Goal: Information Seeking & Learning: Compare options

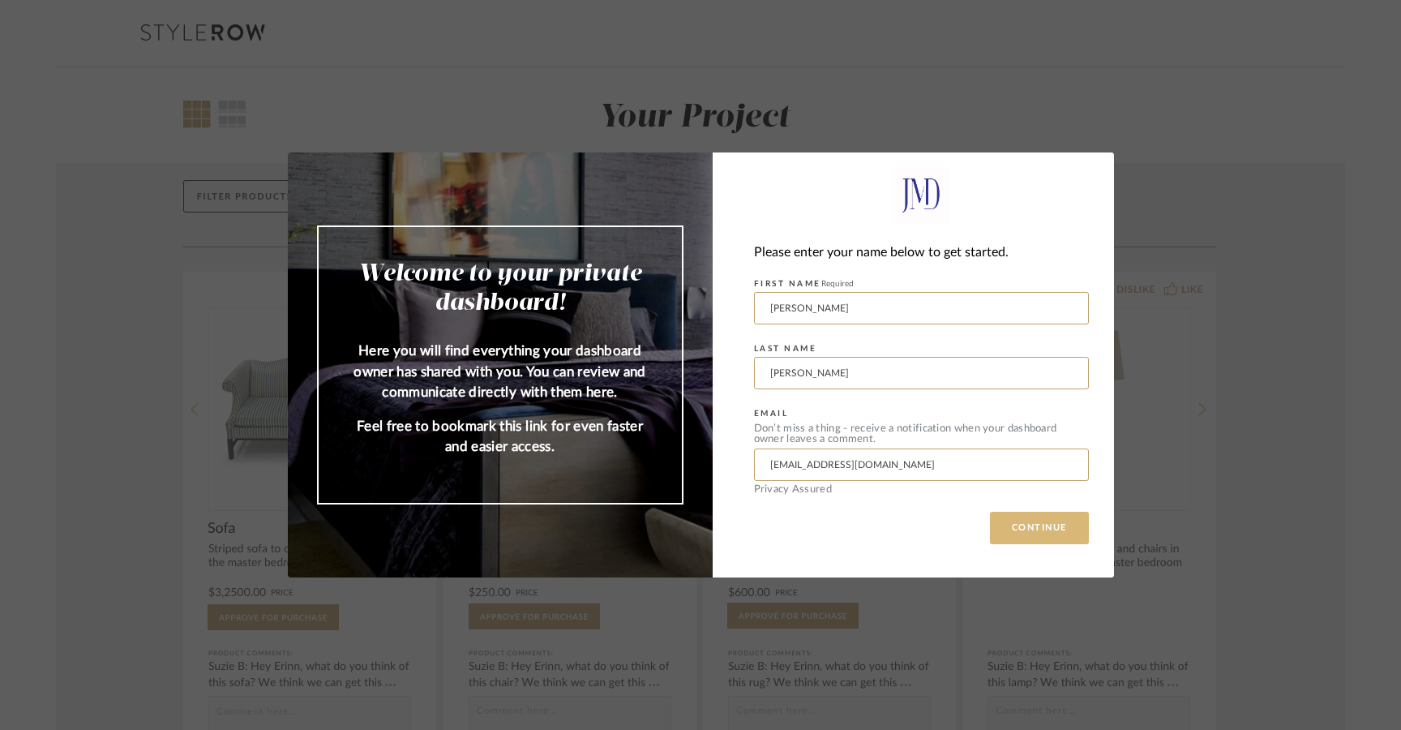
click at [1031, 533] on button "CONTINUE" at bounding box center [1039, 528] width 99 height 32
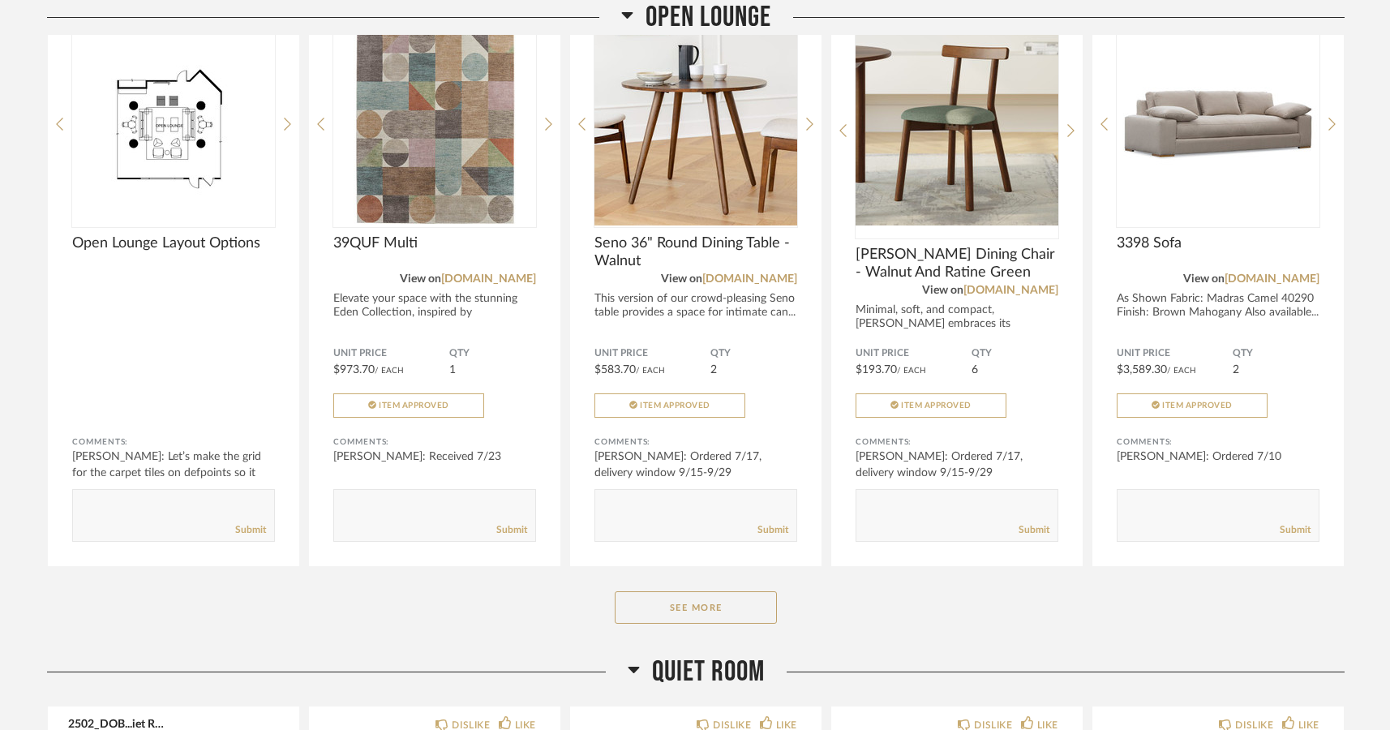
scroll to position [3548, 0]
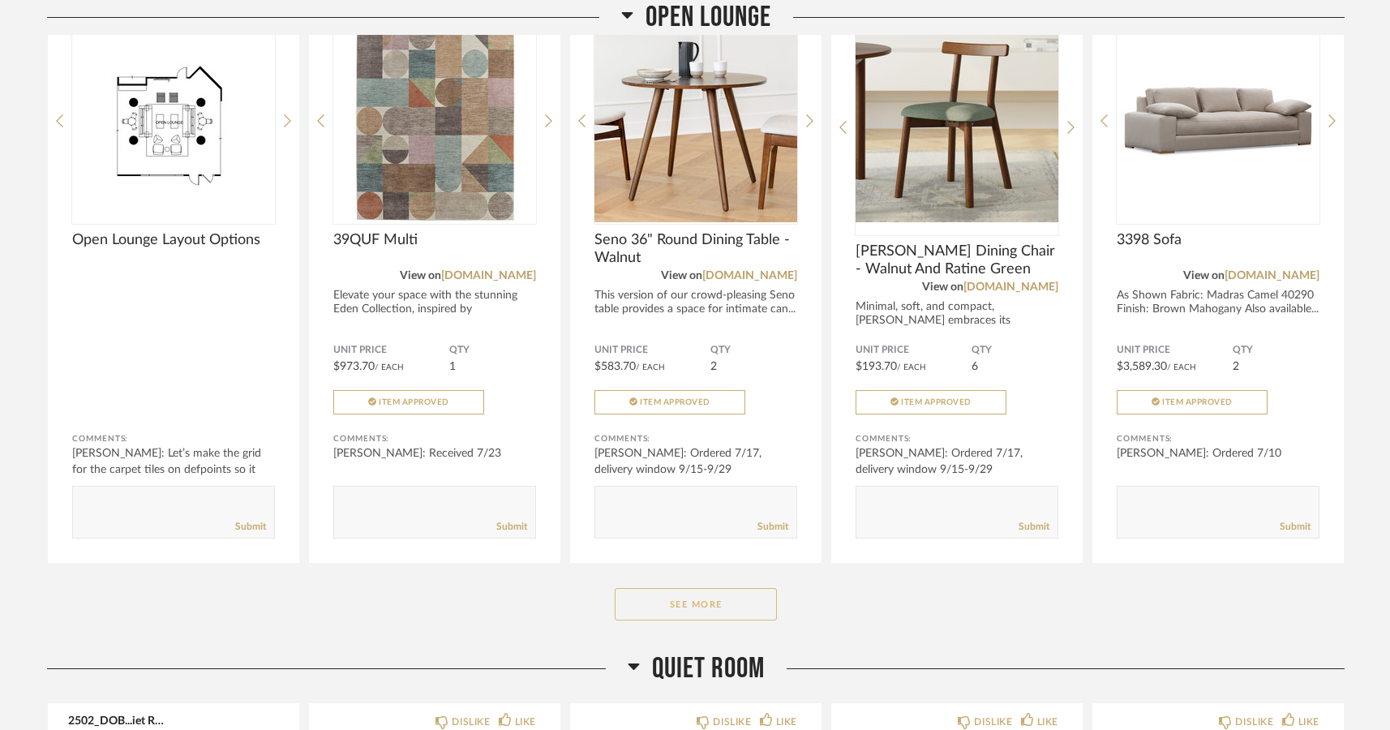
click at [700, 620] on button "See More" at bounding box center [696, 604] width 162 height 32
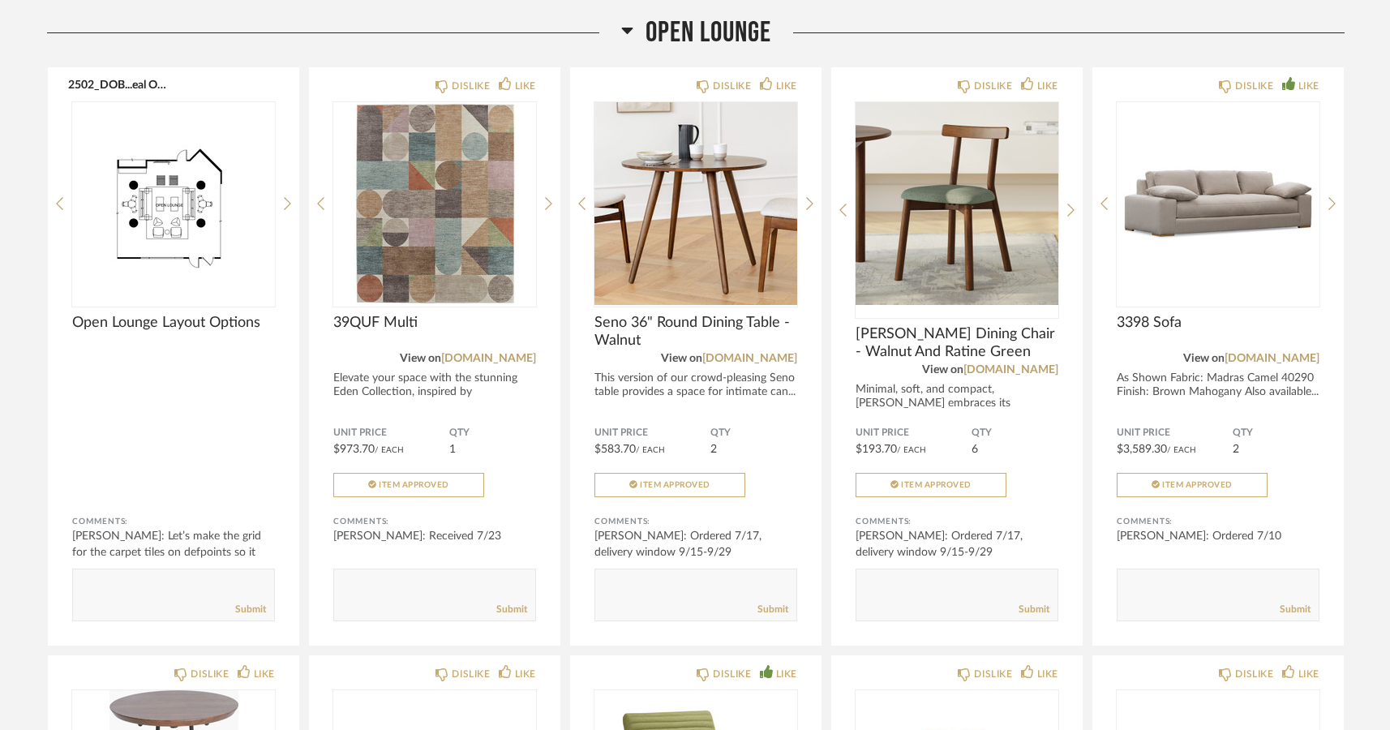
scroll to position [3460, 0]
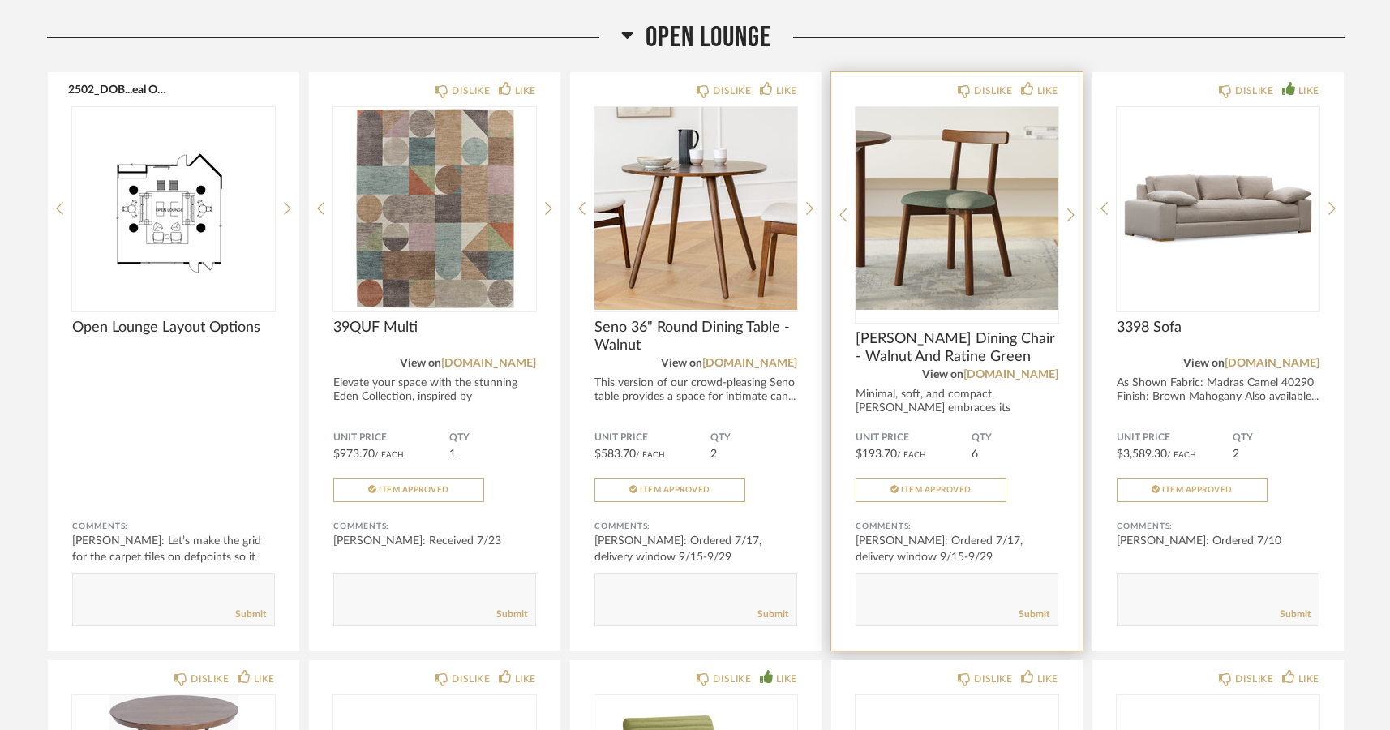
click at [957, 246] on img "0" at bounding box center [956, 208] width 203 height 203
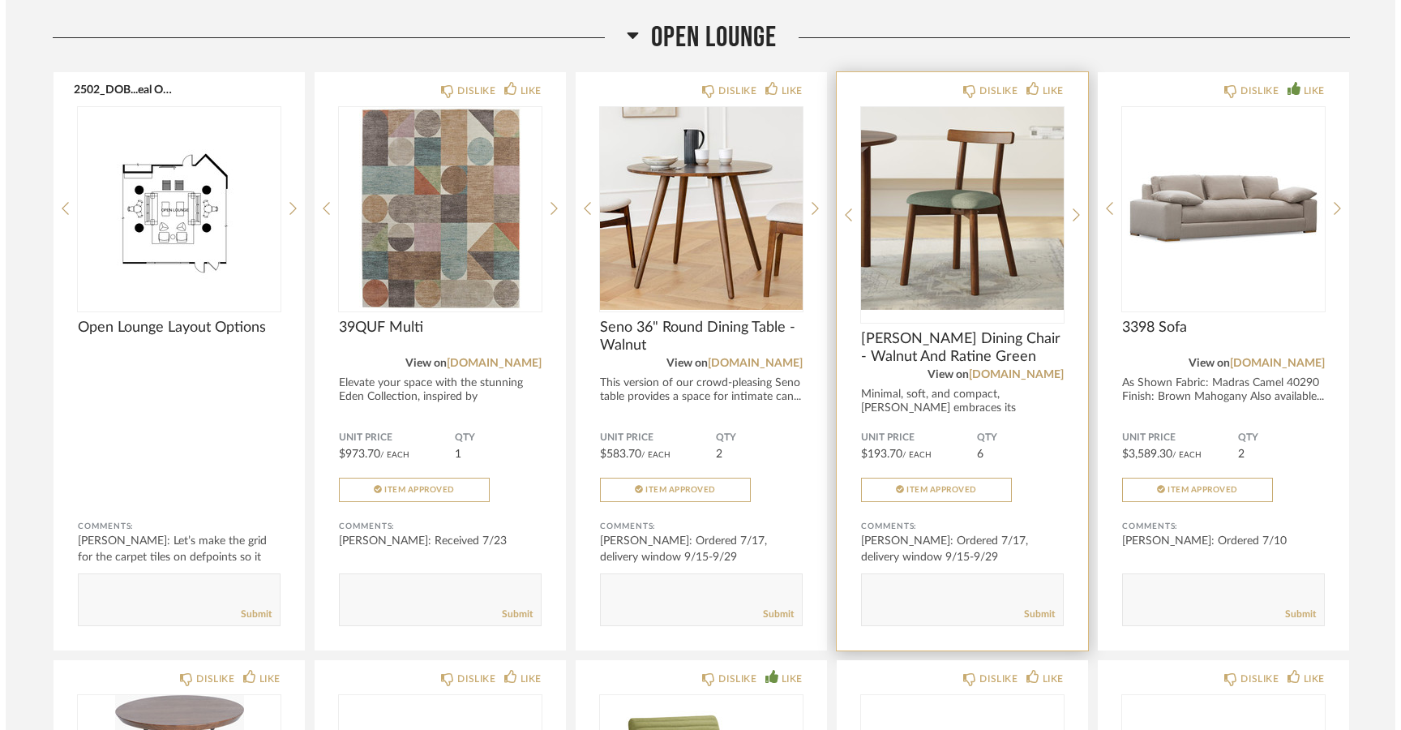
scroll to position [0, 0]
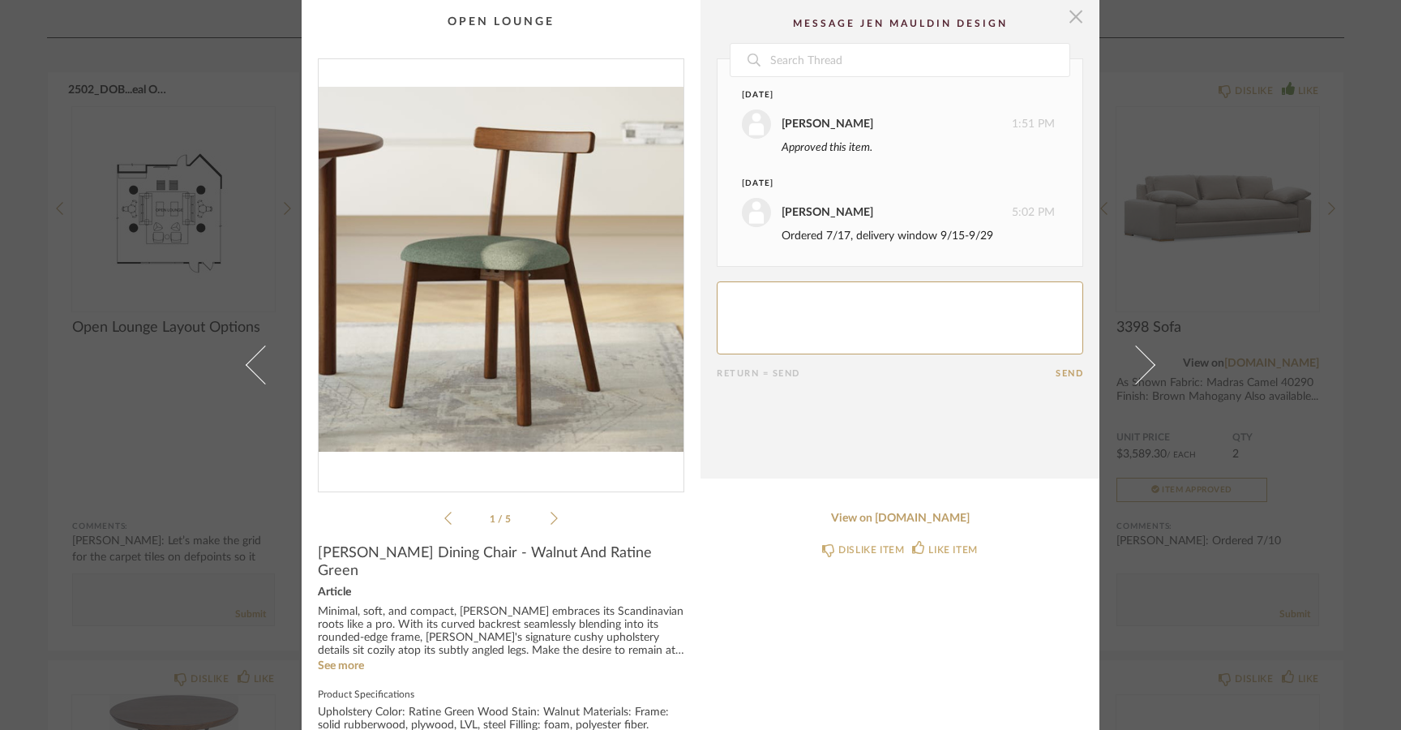
click at [1074, 15] on span "button" at bounding box center [1076, 16] width 32 height 32
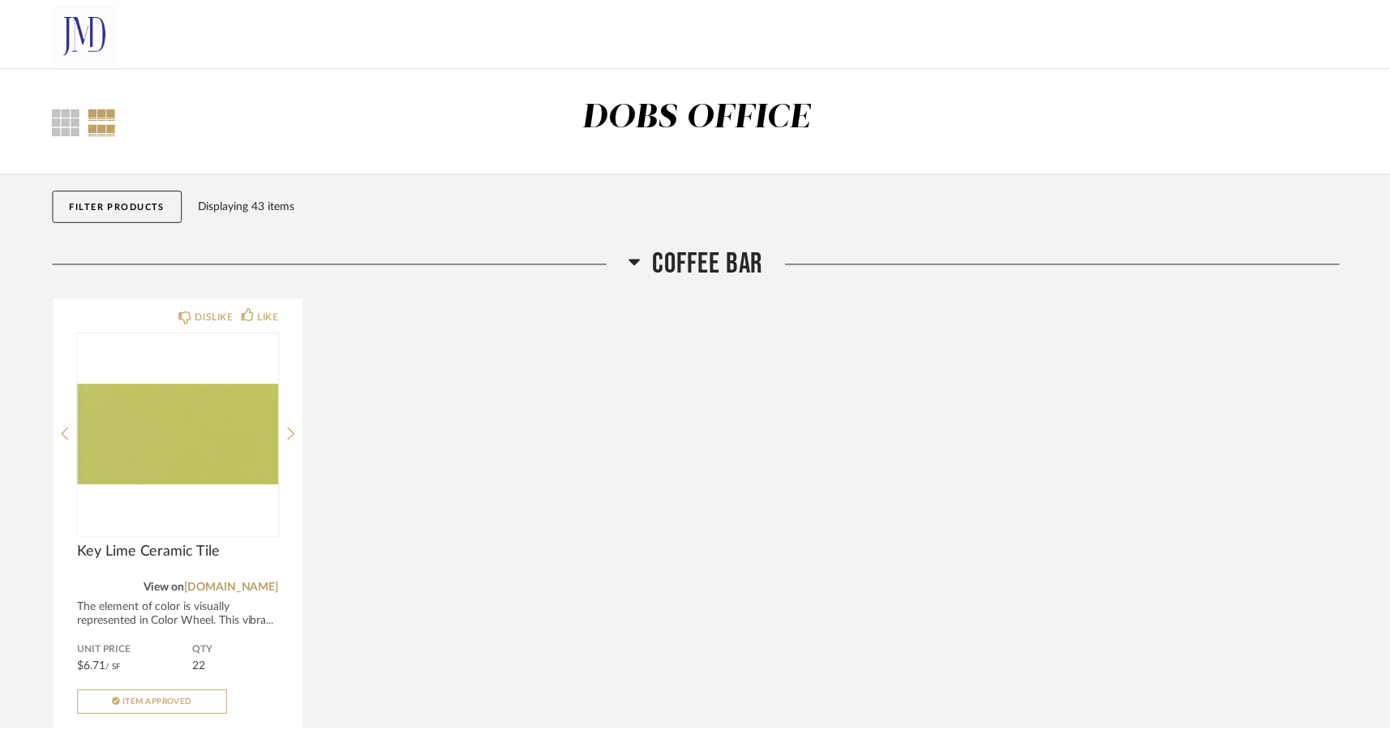
scroll to position [3460, 0]
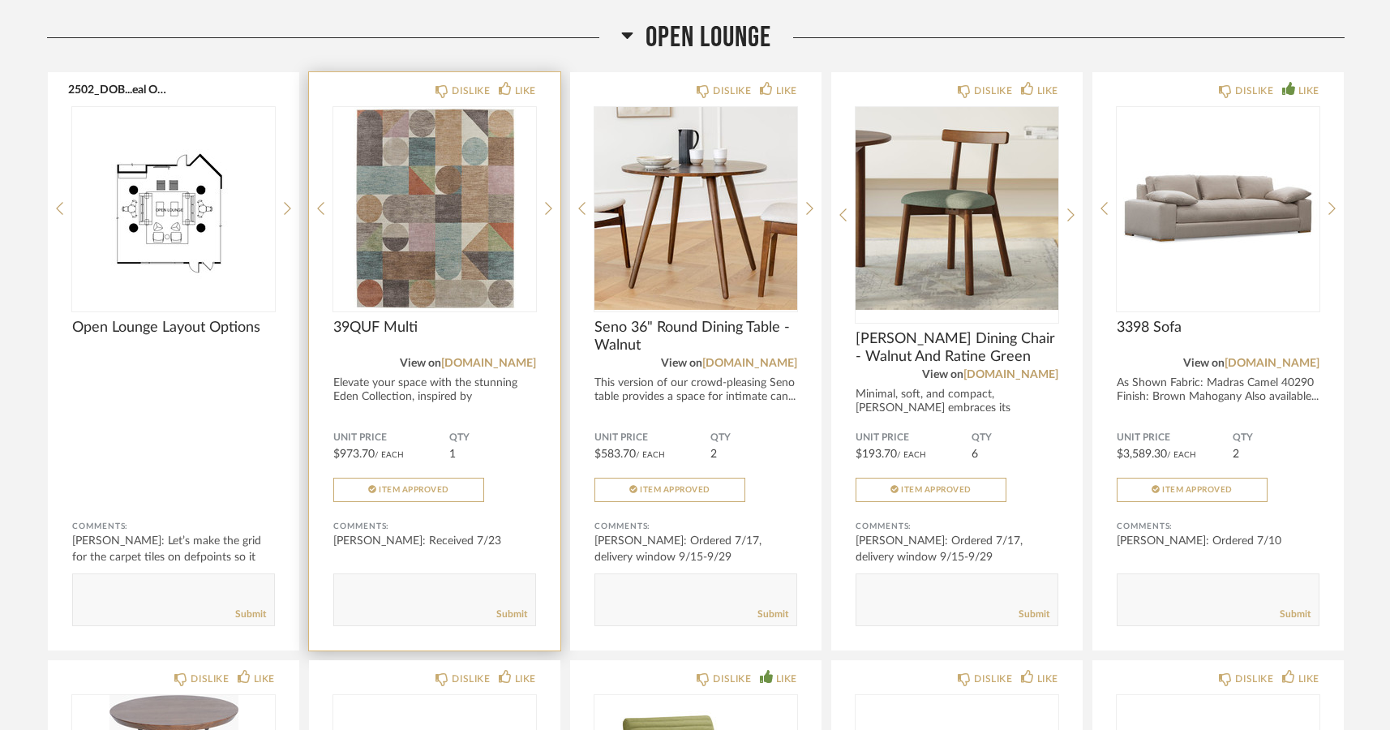
click at [408, 237] on img "0" at bounding box center [434, 208] width 203 height 203
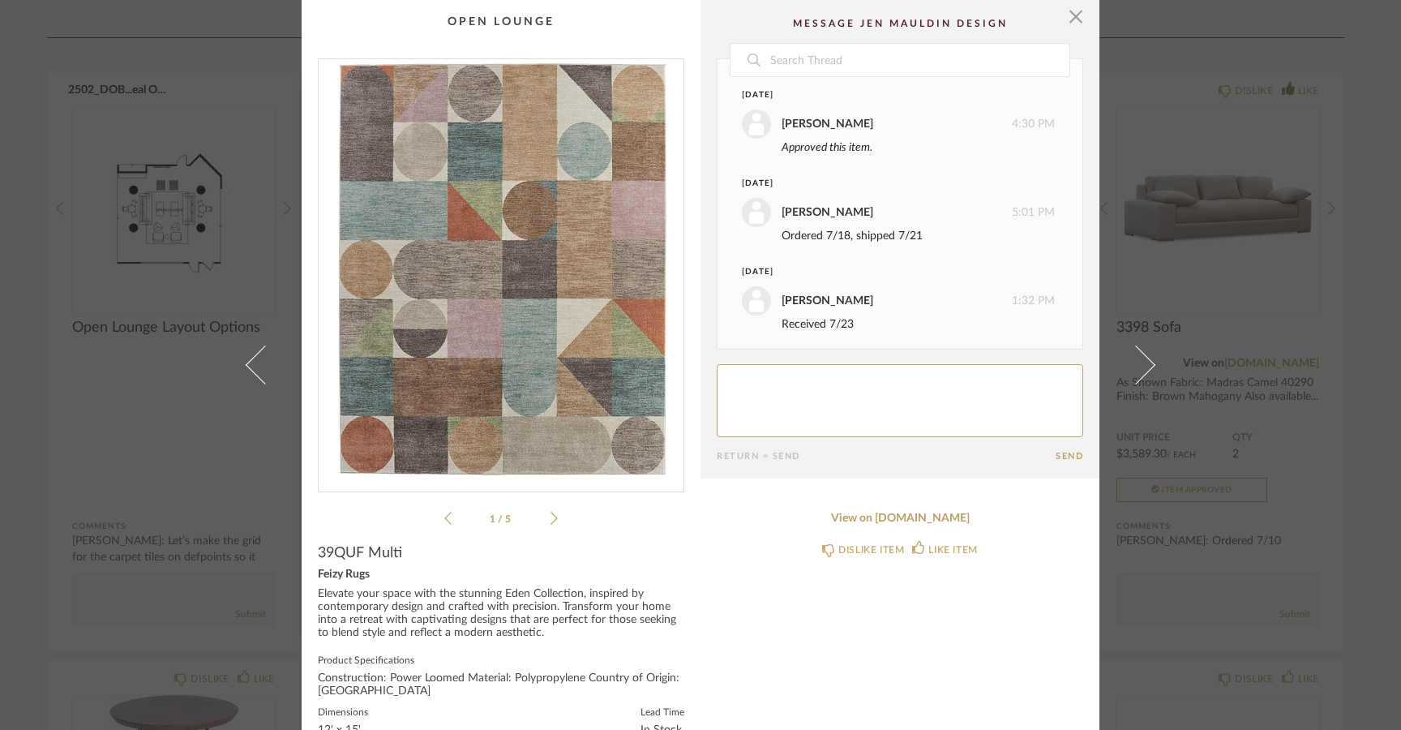
scroll to position [30, 0]
click at [1074, 14] on span "button" at bounding box center [1076, 16] width 32 height 32
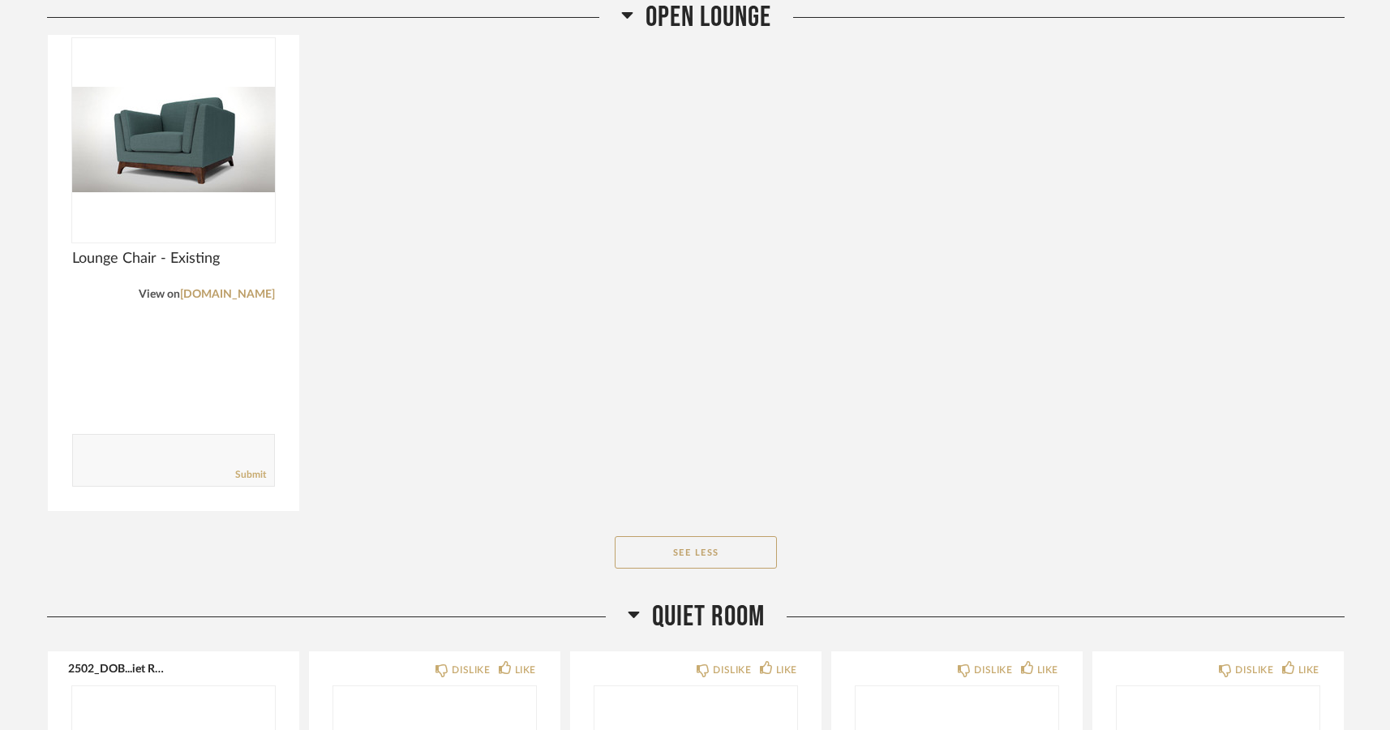
scroll to position [4696, 0]
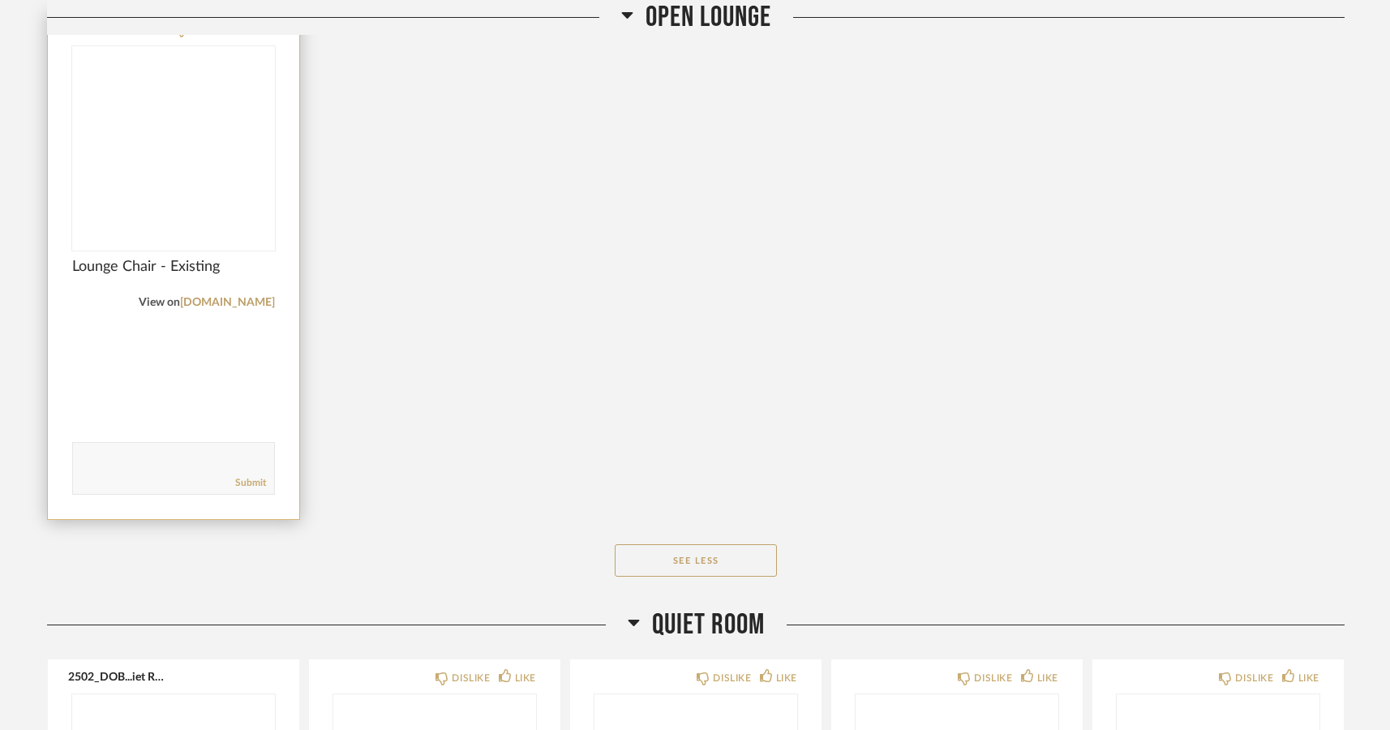
click at [0, 0] on img at bounding box center [0, 0] width 0 height 0
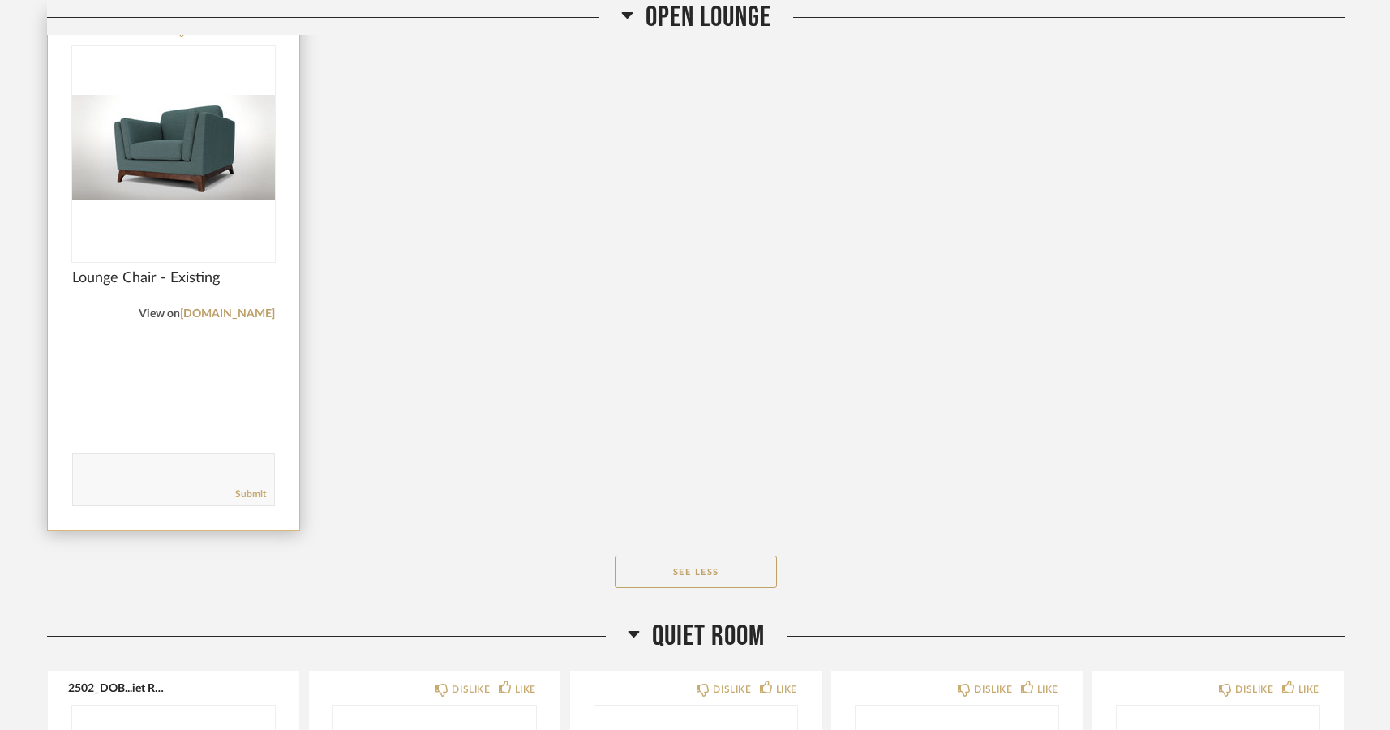
click at [170, 197] on img "0" at bounding box center [173, 147] width 203 height 203
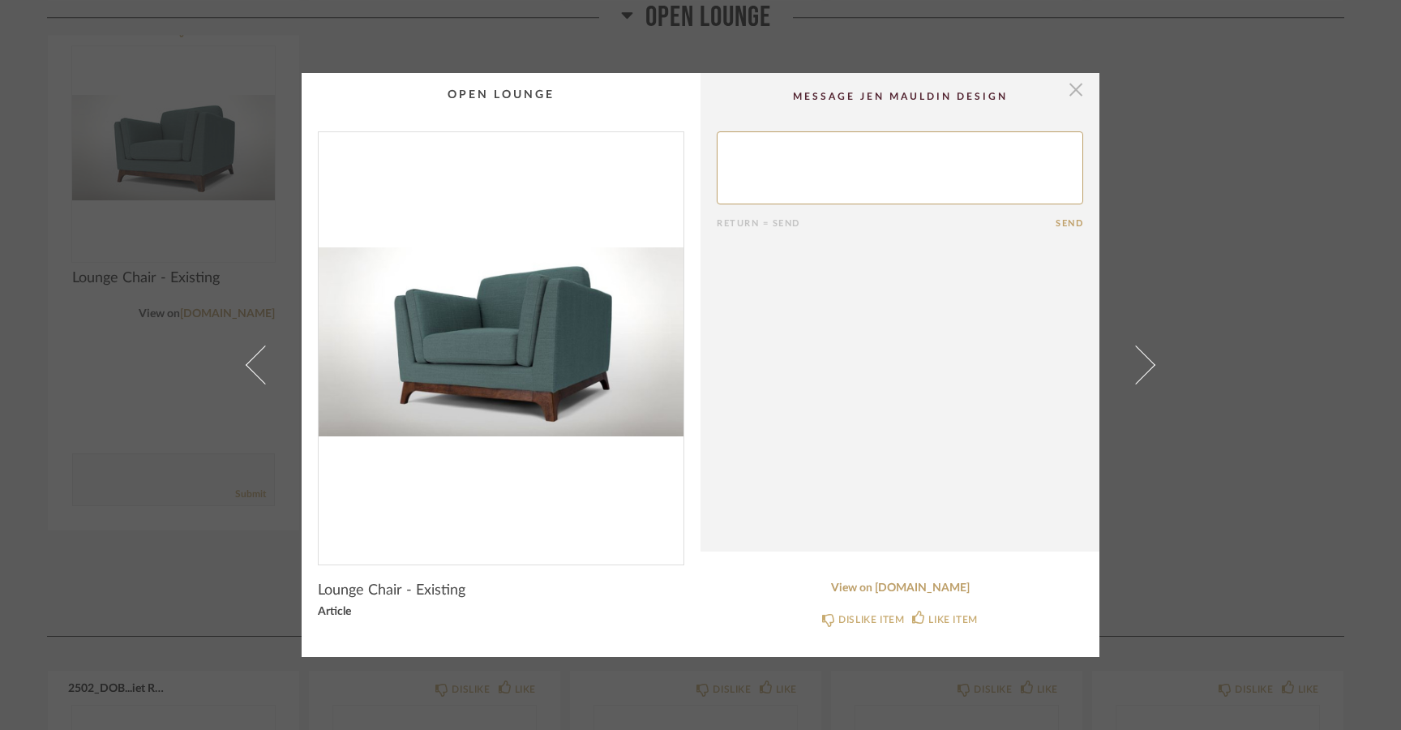
click at [1067, 86] on span "button" at bounding box center [1076, 89] width 32 height 32
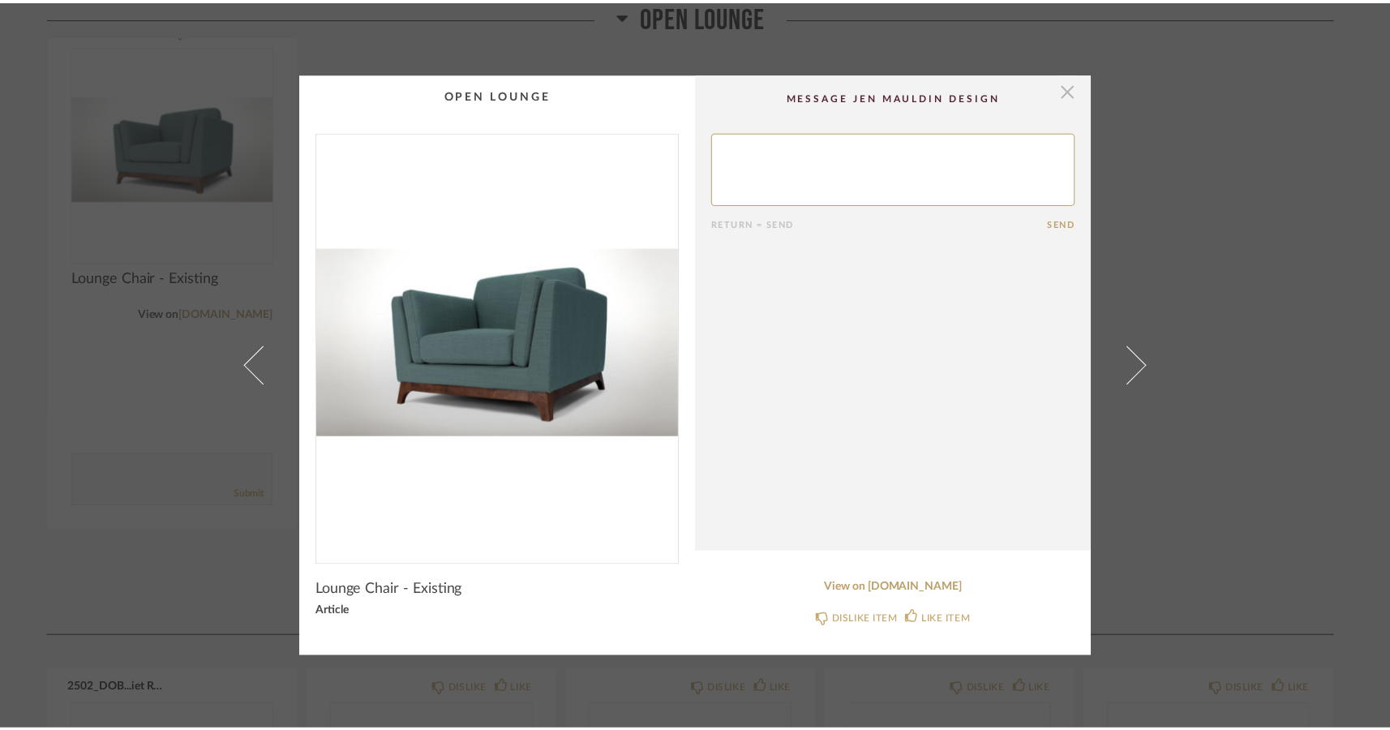
scroll to position [4696, 0]
